Goal: Task Accomplishment & Management: Manage account settings

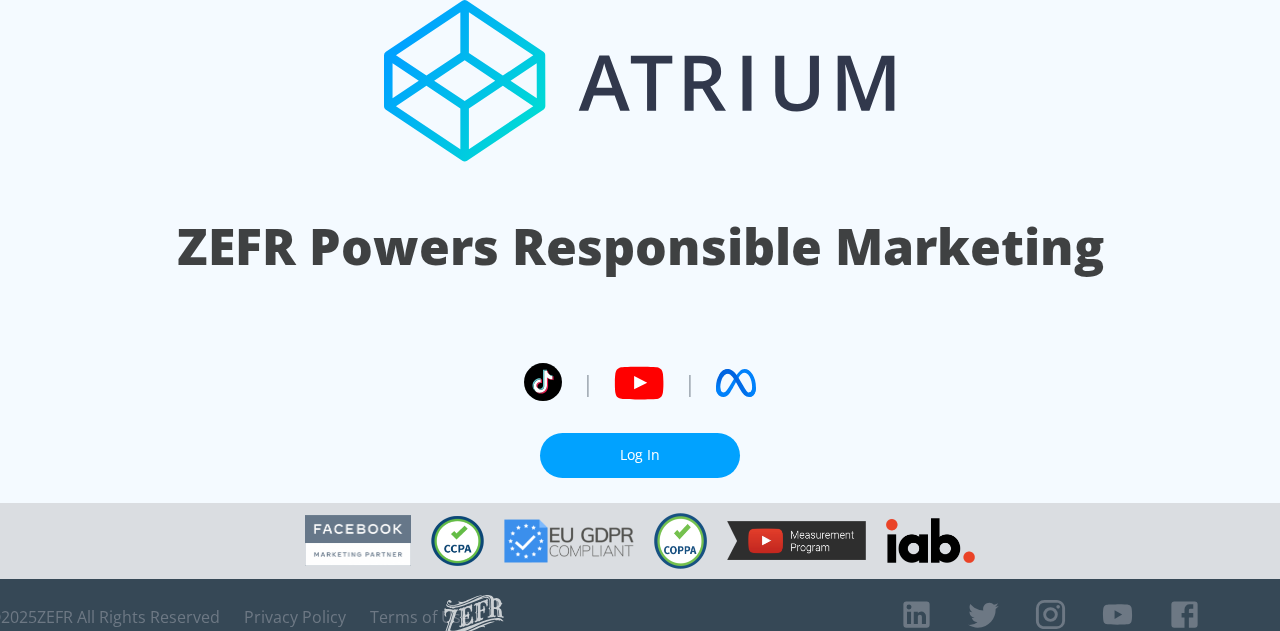
drag, startPoint x: 0, startPoint y: 0, endPoint x: 653, endPoint y: 428, distance: 780.5
click at [653, 433] on link "Log In" at bounding box center [640, 455] width 200 height 45
click at [671, 443] on link "Log In" at bounding box center [640, 455] width 200 height 45
click at [620, 433] on link "Log In" at bounding box center [640, 455] width 200 height 45
click at [607, 433] on link "Log In" at bounding box center [640, 455] width 200 height 45
